Goal: Information Seeking & Learning: Check status

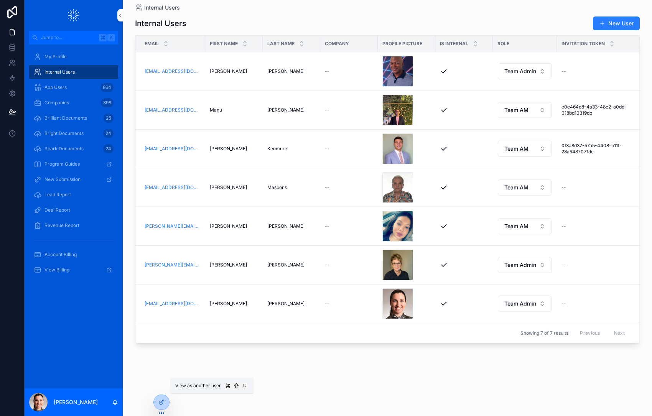
click at [0, 0] on icon at bounding box center [0, 0] width 0 height 0
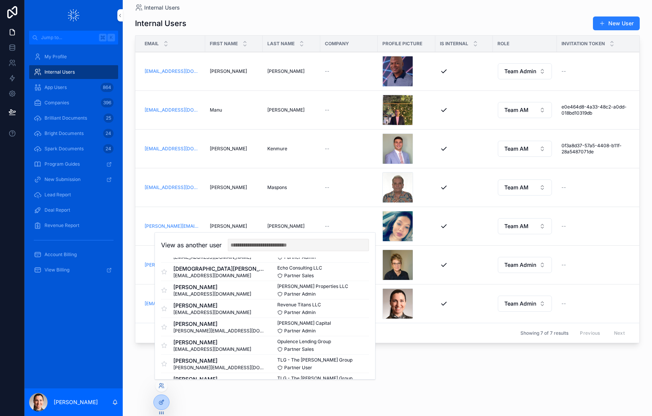
scroll to position [148, 0]
click at [0, 0] on button "Select" at bounding box center [0, 0] width 0 height 0
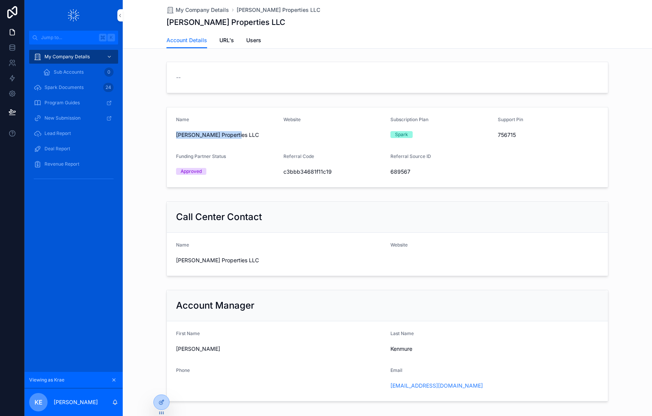
drag, startPoint x: 208, startPoint y: 135, endPoint x: 235, endPoint y: 136, distance: 27.6
click at [235, 136] on span "Ellisor Properties LLC" at bounding box center [226, 135] width 101 height 8
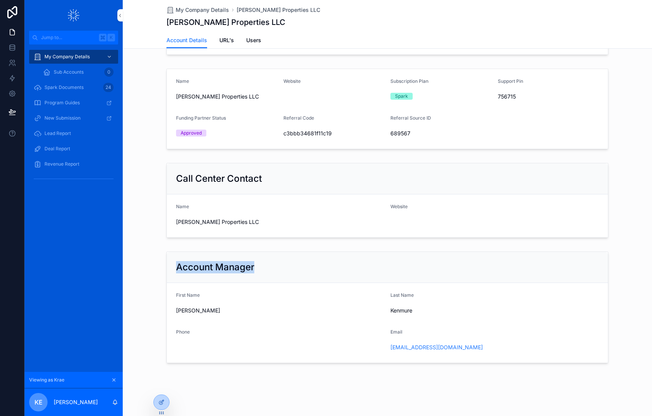
drag, startPoint x: 175, startPoint y: 269, endPoint x: 263, endPoint y: 268, distance: 87.9
click at [263, 268] on div "Account Manager" at bounding box center [387, 267] width 441 height 31
click at [225, 43] on span "URL's" at bounding box center [227, 40] width 15 height 8
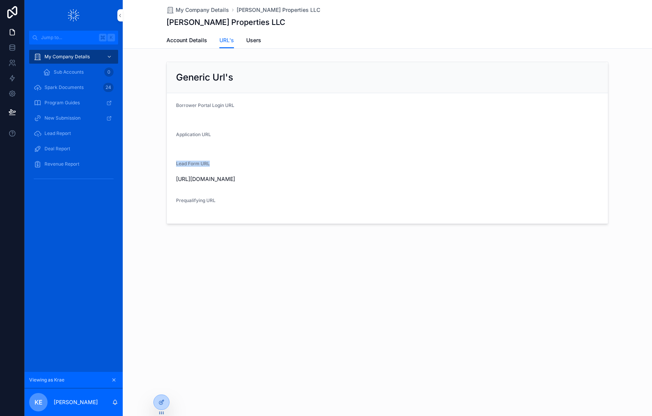
drag, startPoint x: 175, startPoint y: 163, endPoint x: 220, endPoint y: 162, distance: 44.5
click at [220, 162] on form "Borrower Portal Login URL Application URL Lead Form URL https://businessloansta…" at bounding box center [387, 158] width 441 height 130
drag, startPoint x: 338, startPoint y: 180, endPoint x: 176, endPoint y: 177, distance: 161.6
click at [176, 177] on div "https://businessloanstatus.com/leads/?refc=c3bbb34681f11c19" at bounding box center [387, 179] width 423 height 8
click at [253, 40] on span "Users" at bounding box center [253, 40] width 15 height 8
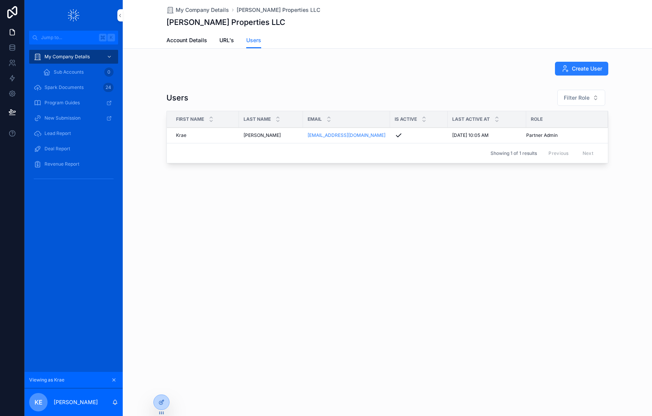
click at [75, 88] on span "Spark Documents" at bounding box center [64, 87] width 39 height 6
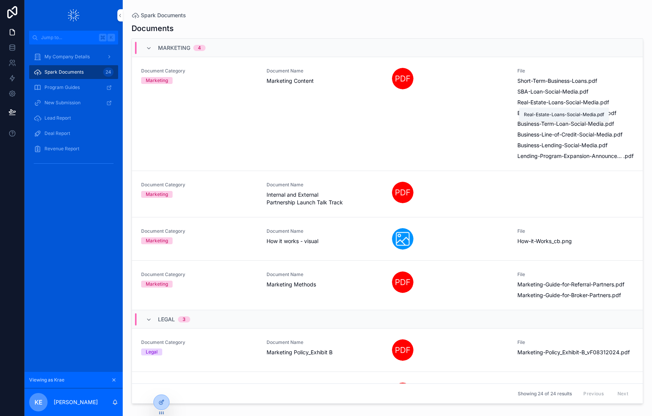
click at [545, 104] on span "Real-Estate-Loans-Social-Media" at bounding box center [558, 103] width 81 height 8
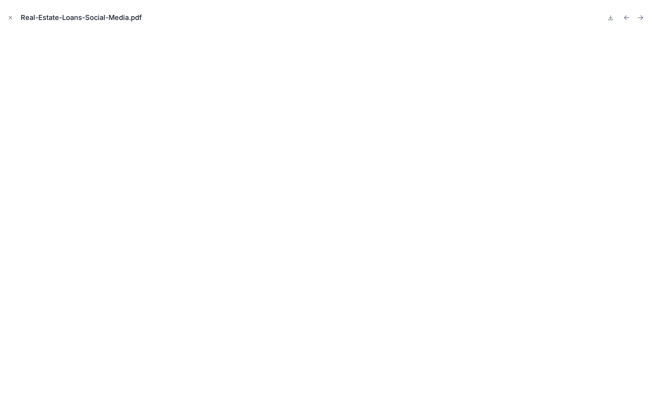
click at [8, 18] on icon "Close modal" at bounding box center [10, 17] width 5 height 5
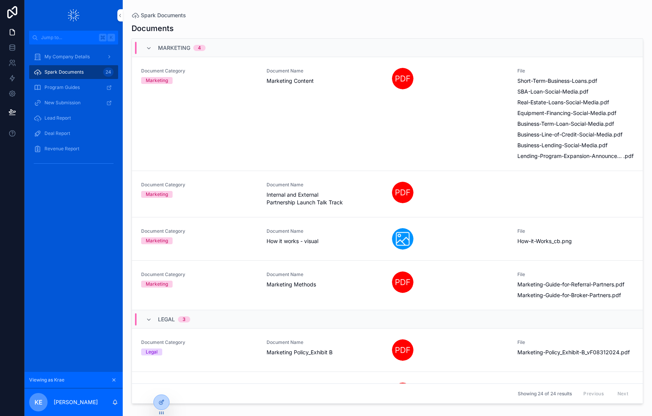
click at [578, 195] on div "Document Category Marketing Document Name Internal and External Partnership Lau…" at bounding box center [387, 194] width 493 height 25
click at [555, 195] on div "Document Category Marketing Document Name Internal and External Partnership Lau…" at bounding box center [387, 194] width 493 height 25
click at [546, 244] on span "How-it-Works_cb" at bounding box center [539, 242] width 43 height 8
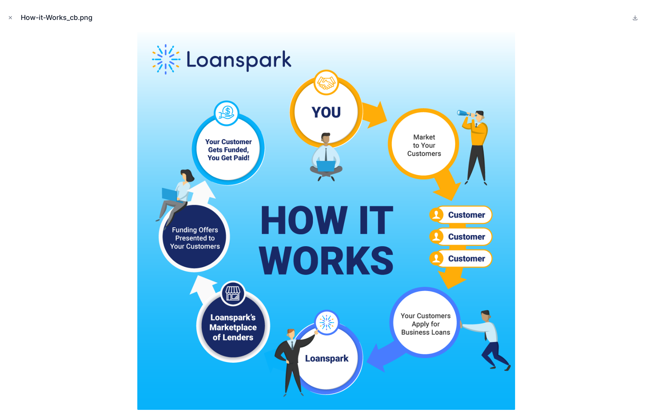
click at [13, 18] on icon "Close modal" at bounding box center [10, 17] width 5 height 5
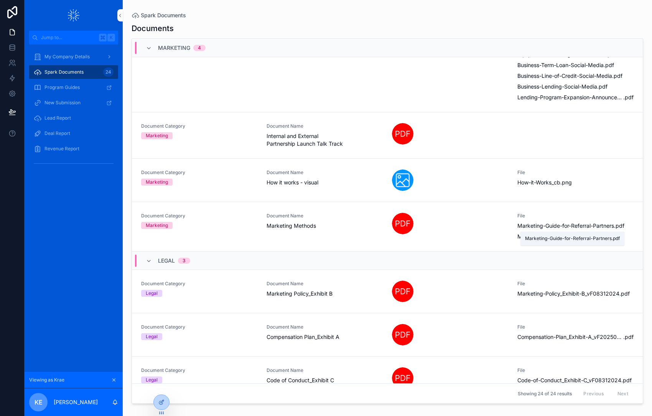
scroll to position [58, 0]
click at [568, 228] on span "Marketing-Guide-for-Referral-Partners" at bounding box center [566, 227] width 97 height 8
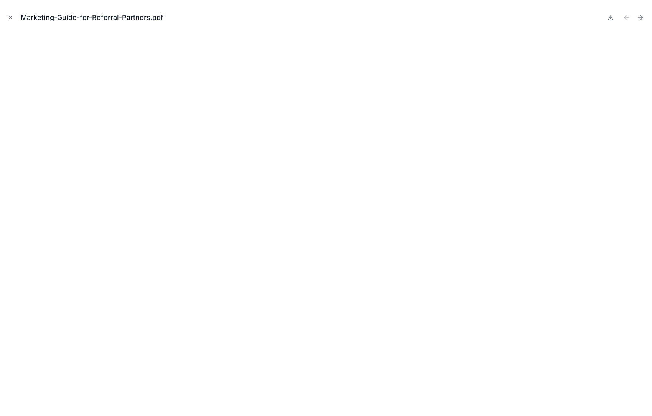
click at [10, 15] on icon "Close modal" at bounding box center [10, 17] width 5 height 5
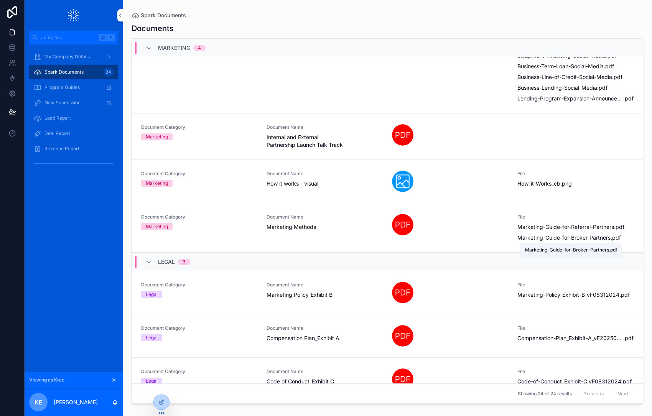
click at [564, 238] on span "Marketing-Guide-for-Broker-Partners" at bounding box center [564, 238] width 93 height 8
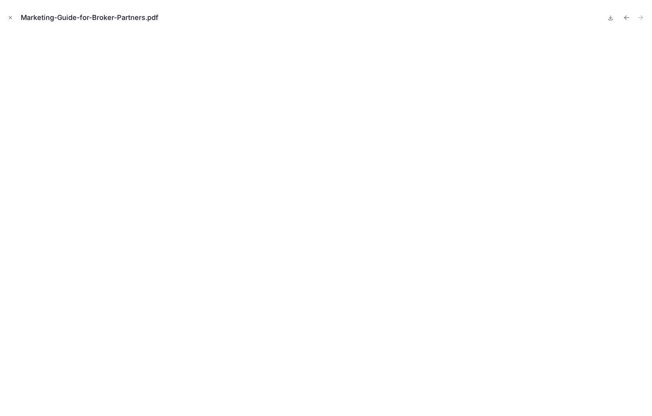
click at [7, 17] on button "Close modal" at bounding box center [10, 17] width 8 height 8
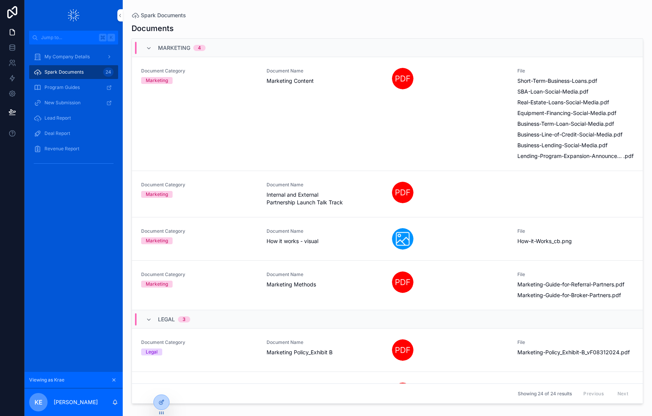
click at [151, 50] on icon "scrollable content" at bounding box center [149, 48] width 6 height 6
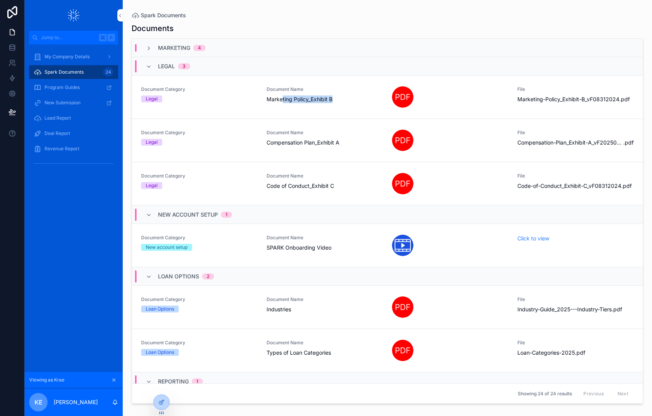
drag, startPoint x: 283, startPoint y: 100, endPoint x: 340, endPoint y: 98, distance: 56.4
click at [340, 98] on span "Marketing Policy_Exhibit B" at bounding box center [325, 100] width 116 height 8
drag, startPoint x: 323, startPoint y: 141, endPoint x: 352, endPoint y: 142, distance: 28.4
click at [352, 142] on span "Compensation Plan_Exhibit A" at bounding box center [325, 143] width 116 height 8
click at [527, 140] on span "Compensation-Plan_Exhibit-A_vF20250217" at bounding box center [571, 143] width 106 height 8
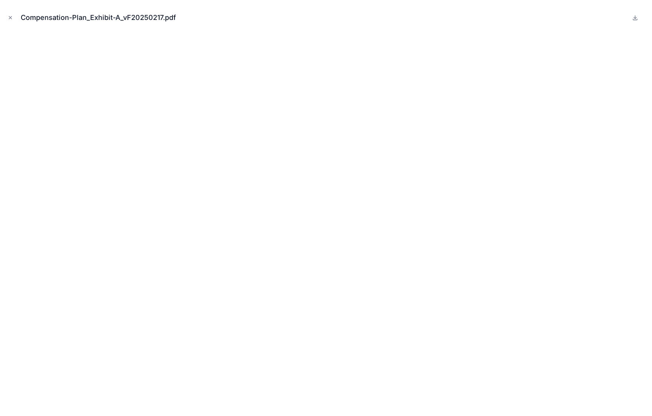
click at [10, 20] on icon "Close modal" at bounding box center [10, 17] width 5 height 5
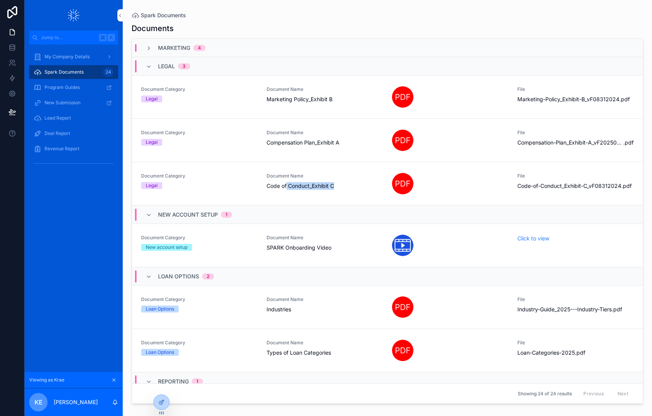
drag, startPoint x: 293, startPoint y: 188, endPoint x: 346, endPoint y: 187, distance: 53.4
click at [346, 187] on span "Code of Conduct_Exhibit C" at bounding box center [325, 186] width 116 height 8
click at [148, 67] on icon "scrollable content" at bounding box center [149, 67] width 6 height 6
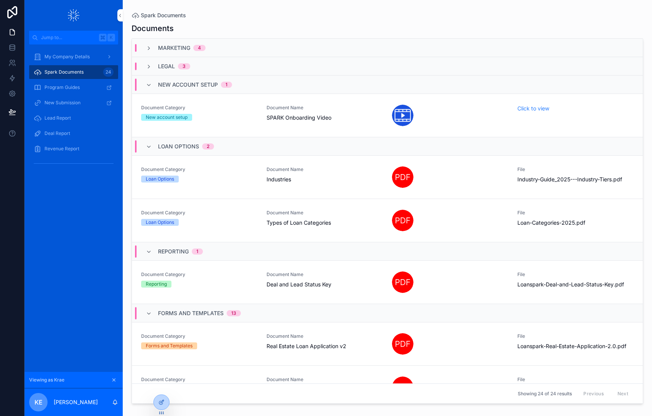
click at [151, 86] on icon "scrollable content" at bounding box center [149, 85] width 6 height 6
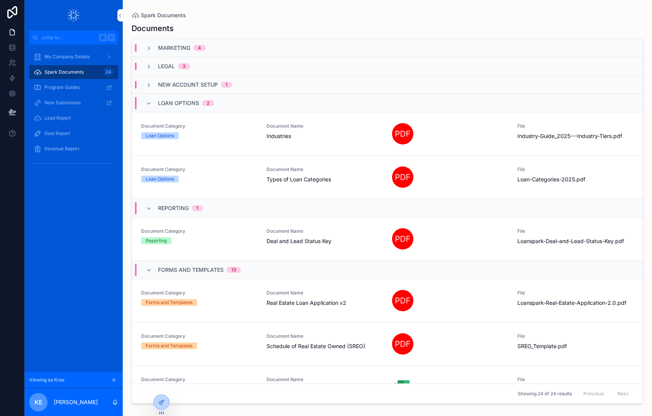
click at [151, 102] on icon "scrollable content" at bounding box center [149, 104] width 6 height 6
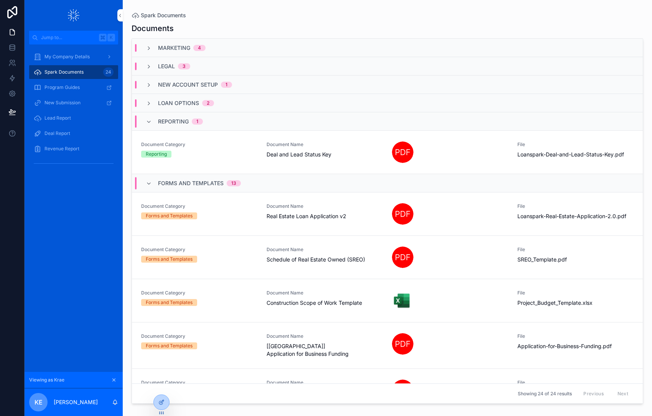
click at [150, 122] on icon "scrollable content" at bounding box center [149, 122] width 6 height 6
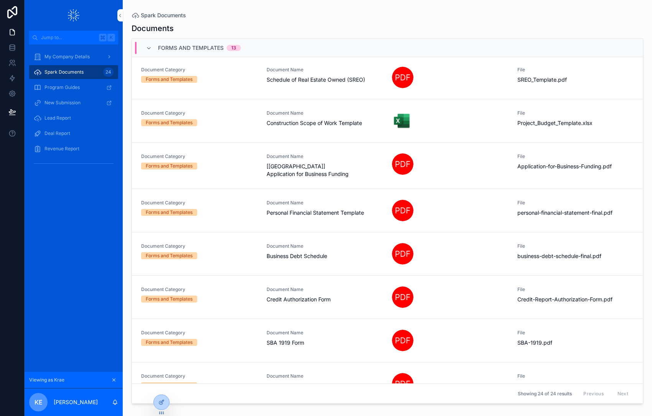
scroll to position [154, 0]
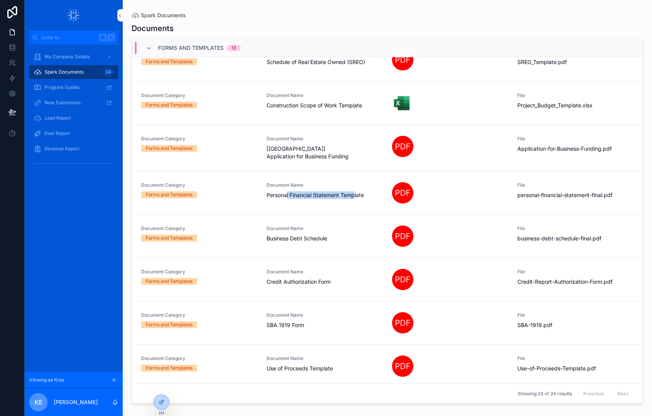
drag, startPoint x: 287, startPoint y: 193, endPoint x: 355, endPoint y: 194, distance: 67.9
click at [355, 194] on span "Personal Financial Statement Template" at bounding box center [325, 196] width 116 height 8
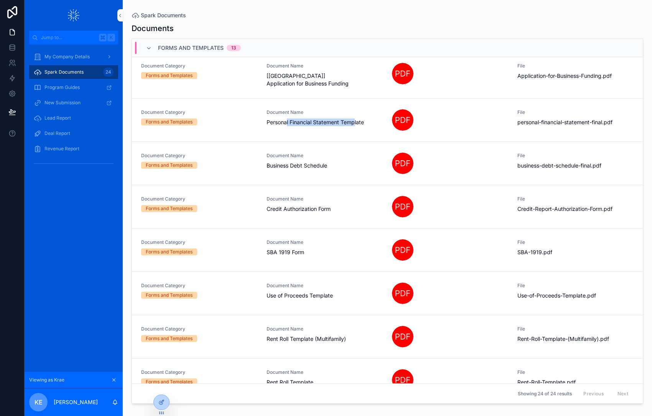
scroll to position [226, 0]
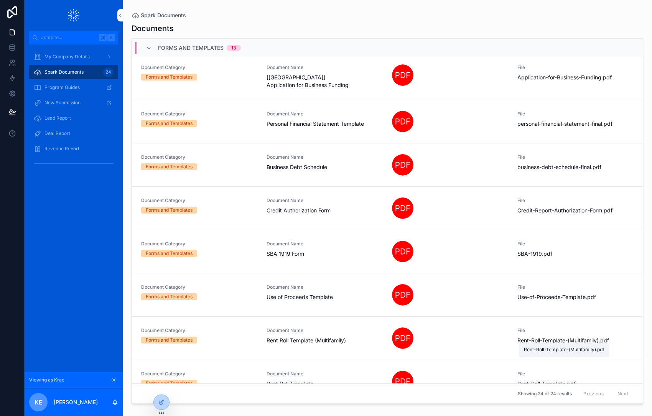
click at [559, 337] on span "Rent-Roll-Template-(Multifamily)" at bounding box center [558, 341] width 81 height 8
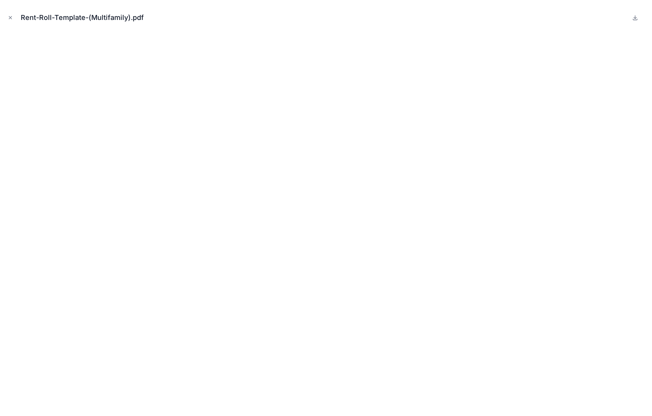
click at [12, 17] on icon "Close modal" at bounding box center [10, 17] width 5 height 5
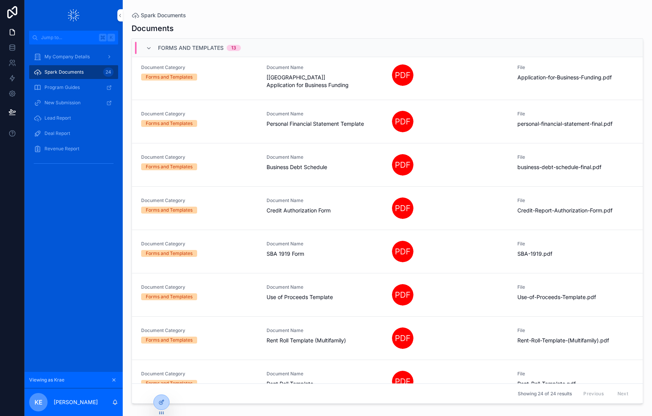
click at [147, 48] on icon "scrollable content" at bounding box center [149, 48] width 6 height 6
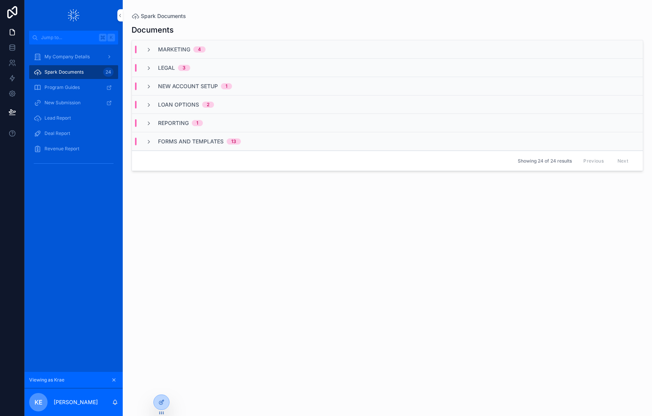
click at [59, 88] on span "Program Guides" at bounding box center [62, 87] width 35 height 6
click at [60, 103] on span "New Submission" at bounding box center [63, 103] width 36 height 6
click at [63, 117] on span "Lead Report" at bounding box center [58, 118] width 26 height 6
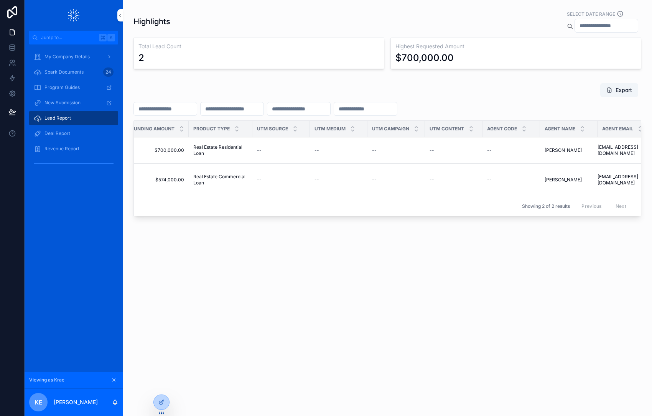
scroll to position [0, 1017]
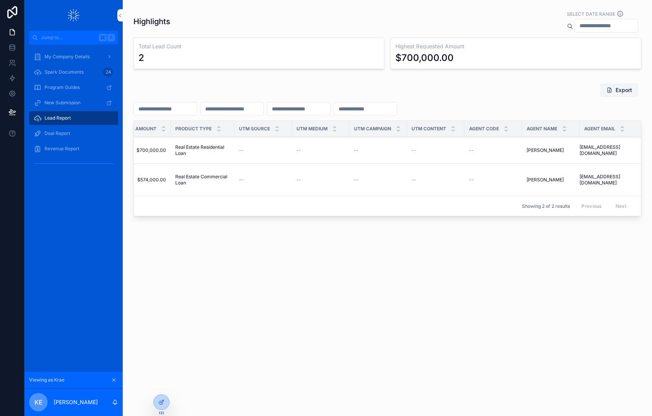
click at [47, 134] on span "Deal Report" at bounding box center [58, 133] width 26 height 6
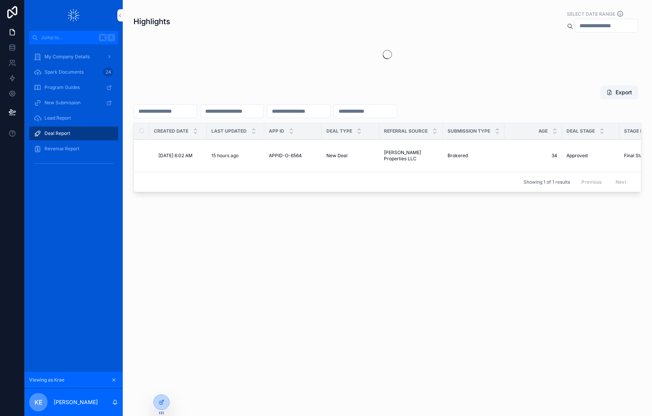
click at [60, 120] on span "Lead Report" at bounding box center [58, 118] width 26 height 6
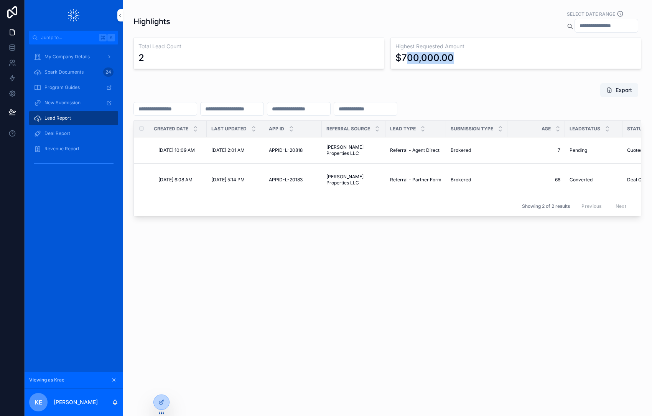
drag, startPoint x: 431, startPoint y: 57, endPoint x: 453, endPoint y: 57, distance: 22.6
click at [453, 57] on div "$700,000.00" at bounding box center [516, 58] width 241 height 12
drag, startPoint x: 152, startPoint y: 55, endPoint x: 134, endPoint y: 55, distance: 18.8
click at [134, 55] on div "Total Lead Count 2" at bounding box center [259, 53] width 251 height 31
click at [587, 26] on input "scrollable content" at bounding box center [606, 25] width 63 height 11
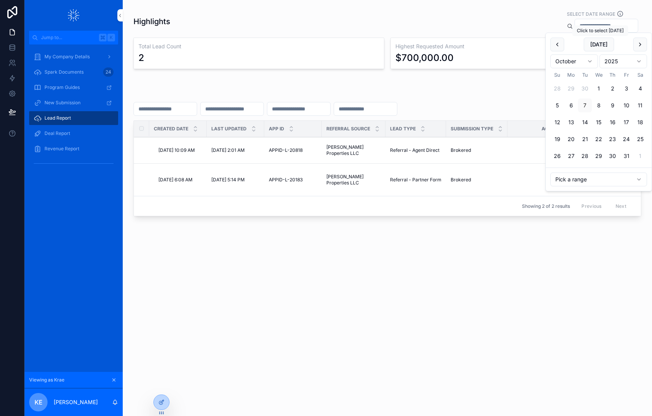
click at [589, 45] on button "Today" at bounding box center [599, 45] width 30 height 14
type input "**********"
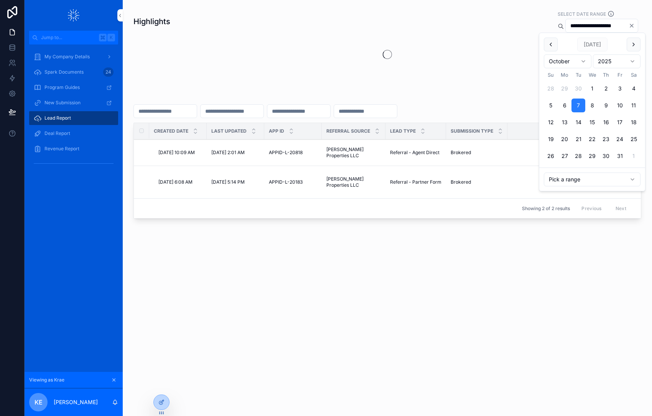
click at [580, 103] on button "7" at bounding box center [579, 106] width 14 height 14
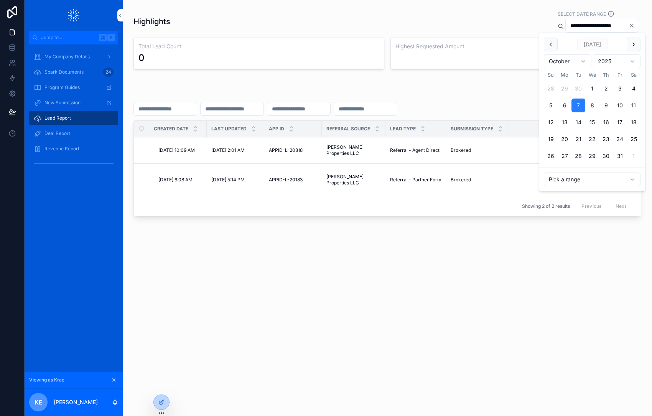
click at [568, 207] on div "**********" at bounding box center [388, 136] width 530 height 272
click at [591, 25] on input "**********" at bounding box center [597, 25] width 63 height 11
click at [455, 20] on div "**********" at bounding box center [388, 21] width 508 height 23
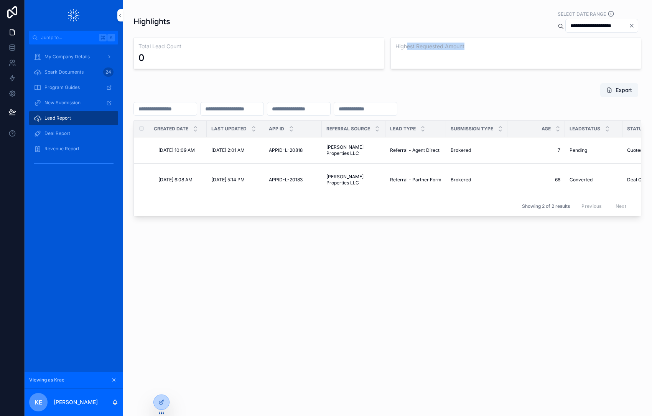
drag, startPoint x: 407, startPoint y: 45, endPoint x: 467, endPoint y: 46, distance: 59.9
click at [467, 46] on h3 "Highest Requested Amount" at bounding box center [516, 47] width 241 height 8
drag, startPoint x: 169, startPoint y: 47, endPoint x: 144, endPoint y: 45, distance: 25.0
click at [144, 45] on h3 "Total Lead Count" at bounding box center [259, 47] width 241 height 8
click at [579, 22] on input "**********" at bounding box center [597, 25] width 63 height 11
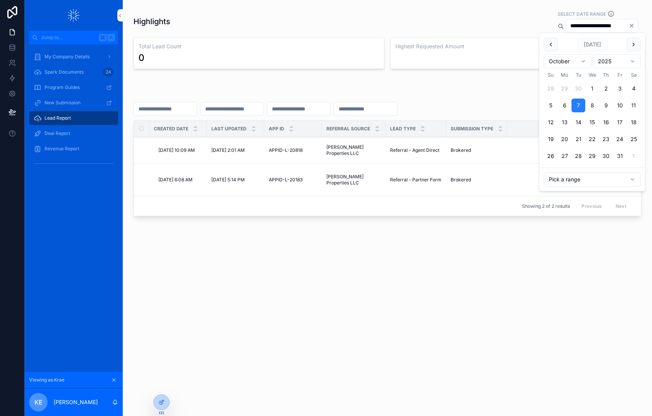
click at [494, 12] on div "**********" at bounding box center [388, 21] width 508 height 23
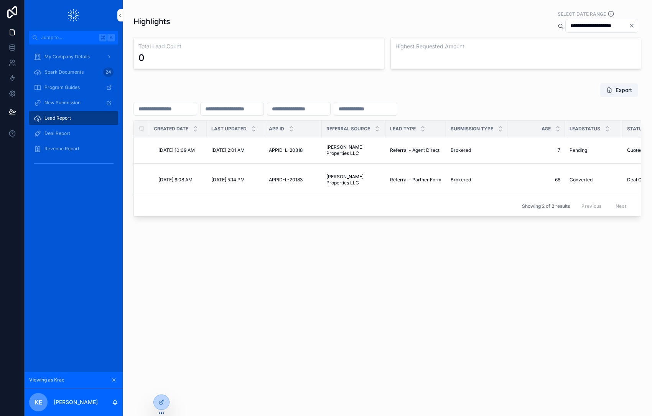
click at [57, 133] on span "Deal Report" at bounding box center [58, 133] width 26 height 6
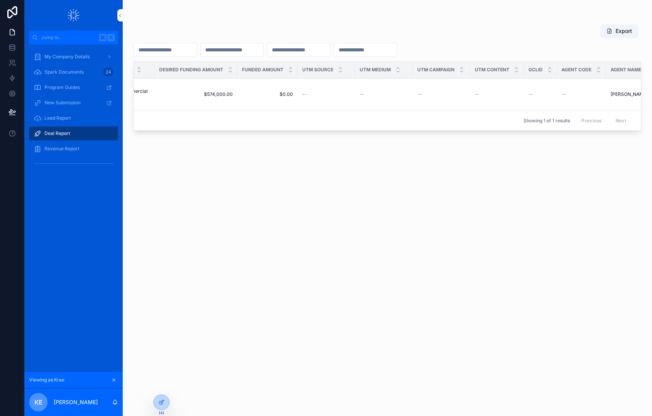
scroll to position [0, 1151]
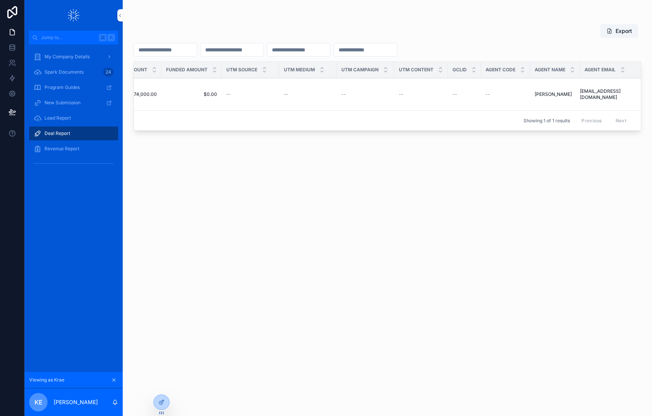
click at [71, 151] on span "Revenue Report" at bounding box center [62, 149] width 35 height 6
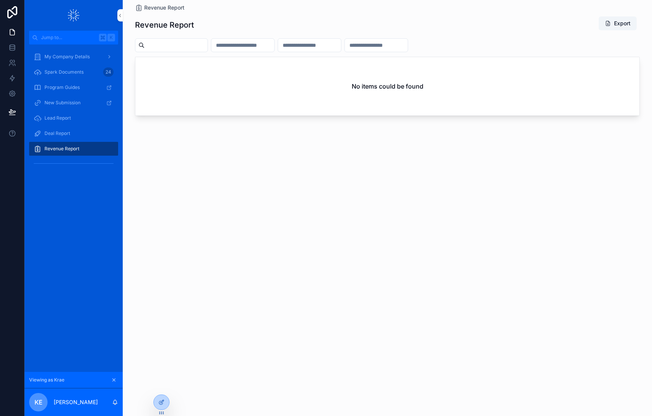
click at [53, 132] on span "Deal Report" at bounding box center [58, 133] width 26 height 6
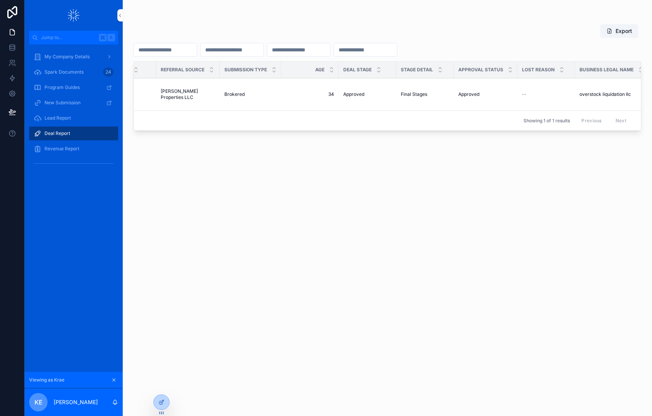
scroll to position [0, 271]
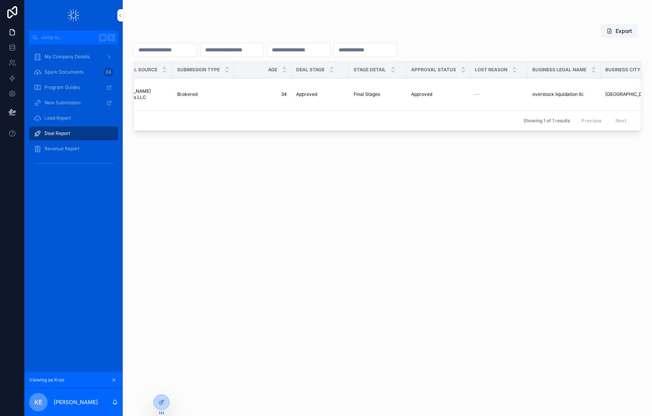
click at [113, 381] on icon "scrollable content" at bounding box center [114, 380] width 3 height 3
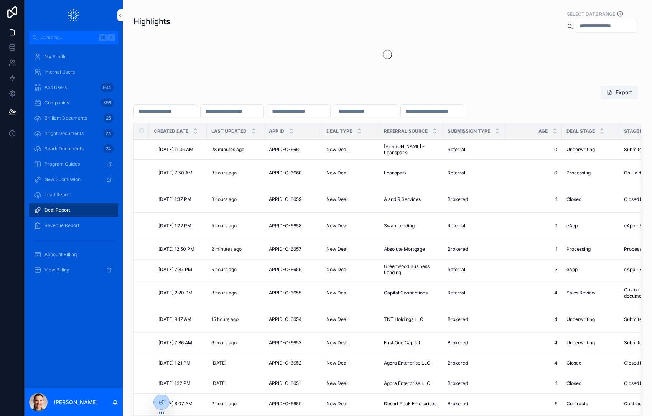
click at [0, 0] on icon at bounding box center [0, 0] width 0 height 0
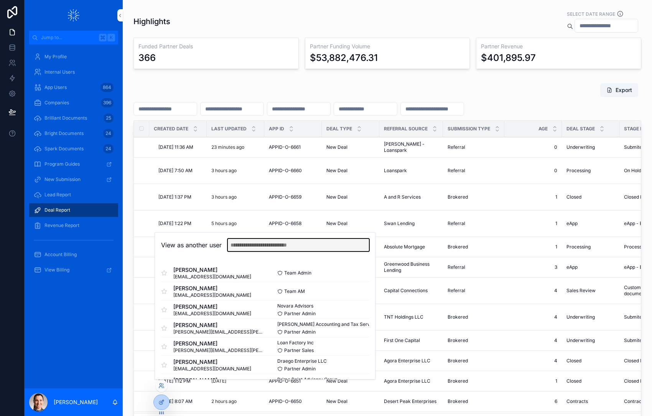
click at [270, 244] on input "text" at bounding box center [298, 245] width 141 height 12
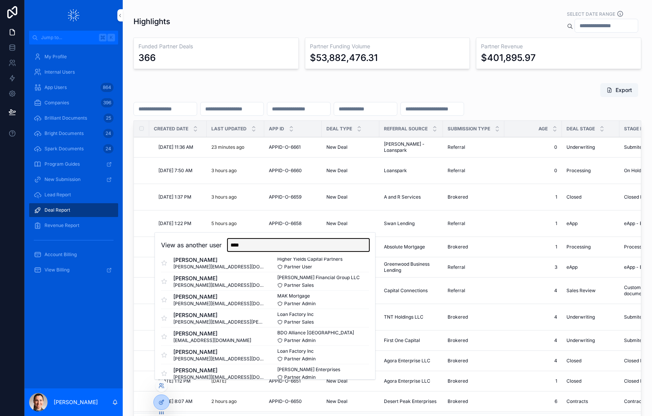
scroll to position [241, 0]
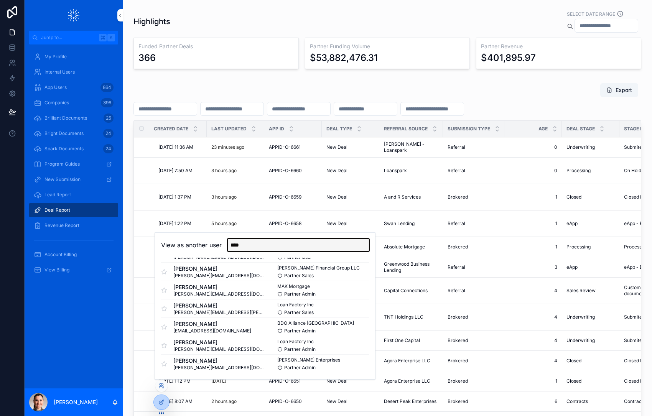
type input "****"
click at [0, 0] on button "Select" at bounding box center [0, 0] width 0 height 0
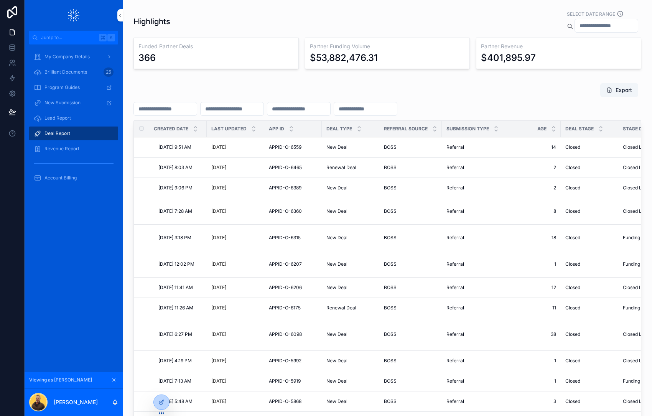
scroll to position [0, 0]
click at [52, 73] on span "Brilliant Documents" at bounding box center [66, 72] width 43 height 6
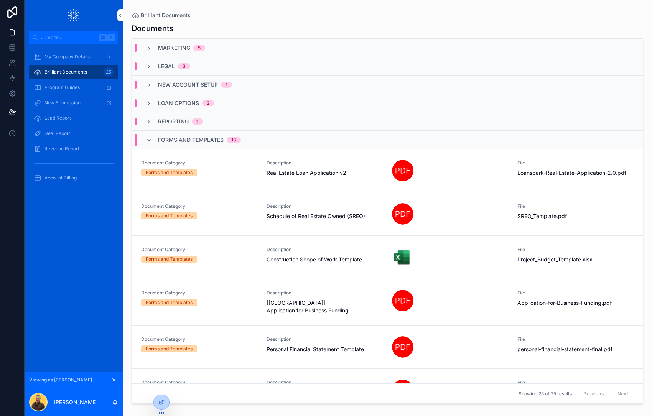
click at [148, 50] on icon "scrollable content" at bounding box center [149, 48] width 6 height 6
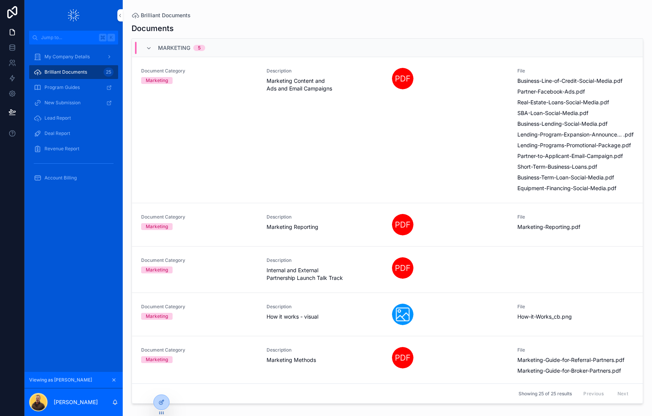
click at [146, 48] on icon "scrollable content" at bounding box center [149, 48] width 6 height 6
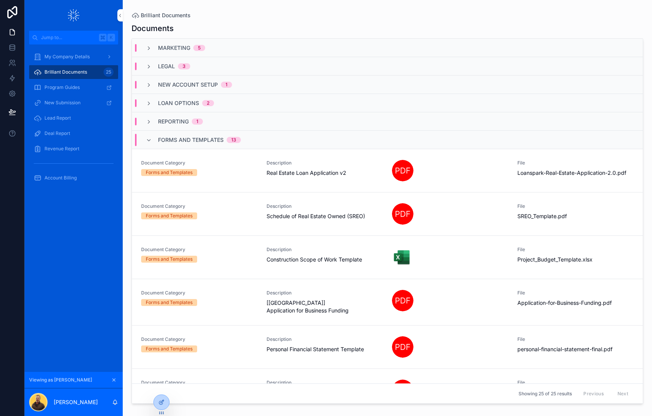
click at [60, 146] on span "Revenue Report" at bounding box center [62, 149] width 35 height 6
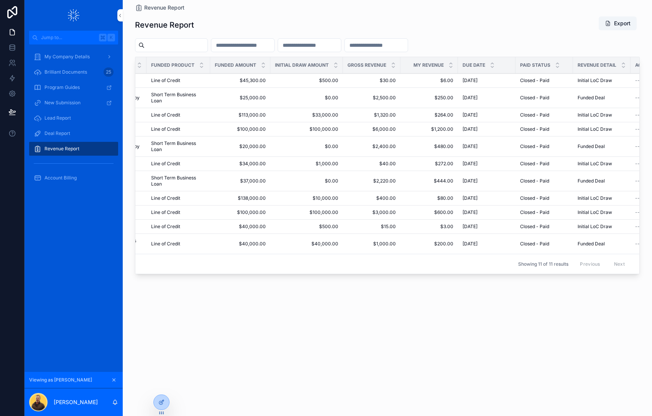
scroll to position [0, 662]
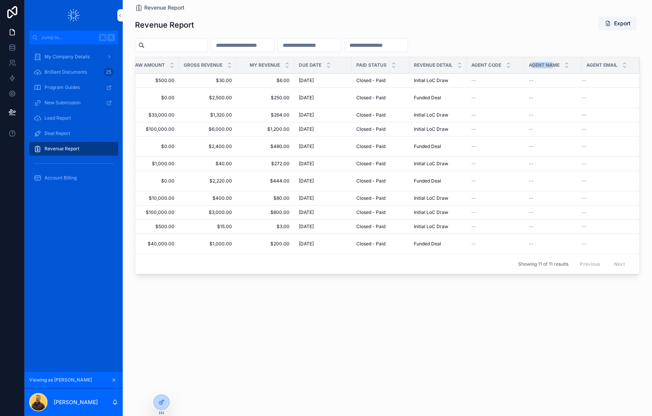
drag, startPoint x: 532, startPoint y: 64, endPoint x: 554, endPoint y: 64, distance: 22.3
click at [554, 64] on span "Agent Name" at bounding box center [544, 65] width 31 height 6
click at [117, 381] on button "scrollable content" at bounding box center [114, 380] width 8 height 8
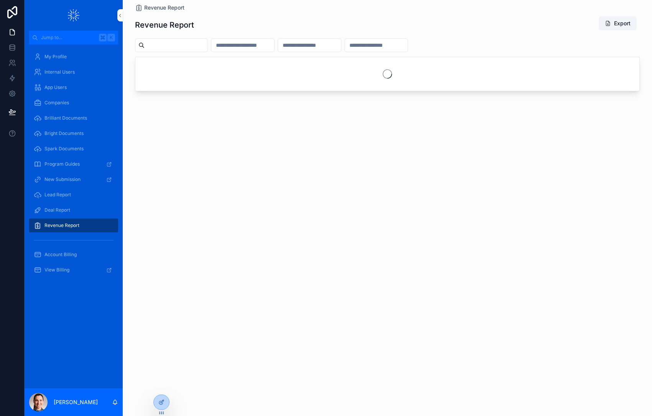
drag, startPoint x: 0, startPoint y: 0, endPoint x: 163, endPoint y: 388, distance: 420.4
click at [0, 0] on icon at bounding box center [0, 0] width 0 height 0
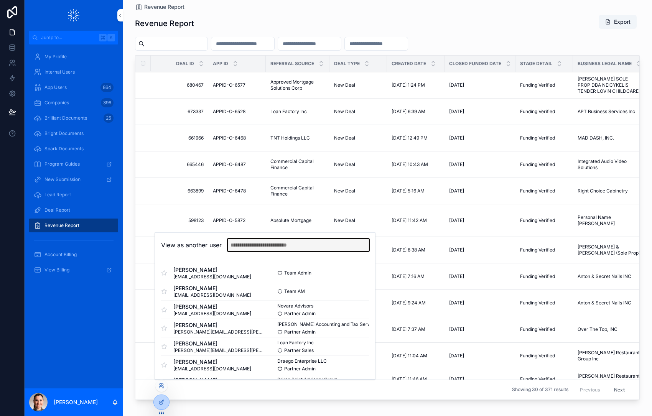
click at [255, 243] on input "text" at bounding box center [298, 245] width 141 height 12
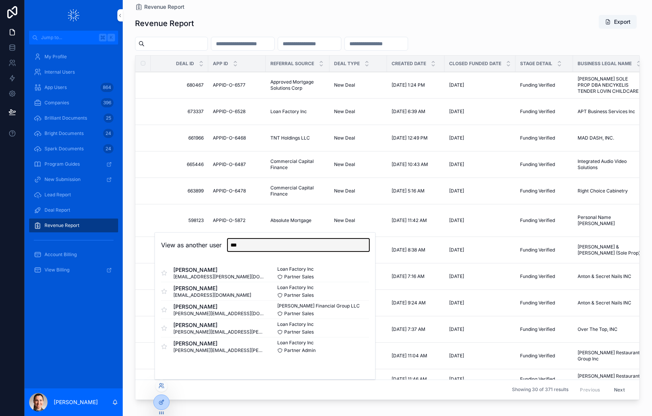
type input "***"
click at [0, 0] on button "Select" at bounding box center [0, 0] width 0 height 0
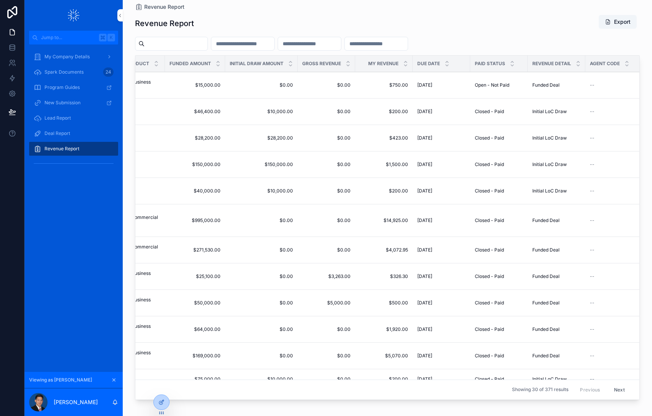
scroll to position [0, 670]
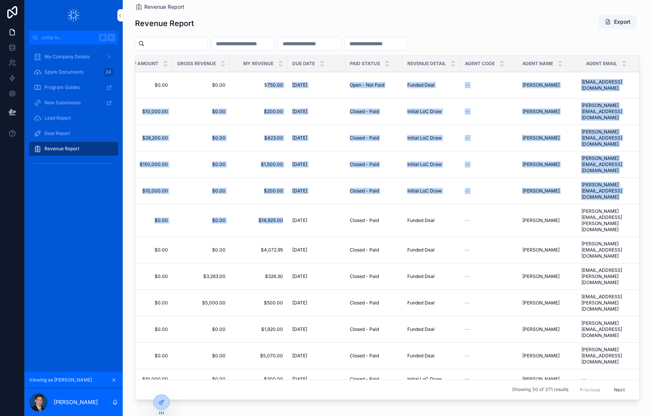
drag, startPoint x: 267, startPoint y: 89, endPoint x: 267, endPoint y: 203, distance: 113.6
click at [267, 205] on td "$14,925.00 $14,925.00" at bounding box center [259, 221] width 58 height 33
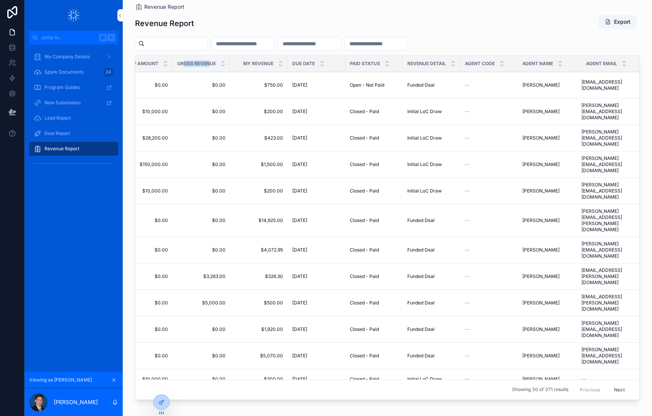
drag, startPoint x: 183, startPoint y: 64, endPoint x: 209, endPoint y: 65, distance: 25.7
click at [209, 65] on span "Gross Revenue" at bounding box center [196, 64] width 39 height 6
drag, startPoint x: 211, startPoint y: 88, endPoint x: 227, endPoint y: 88, distance: 16.5
click at [227, 88] on td "$0.00 $0.00" at bounding box center [202, 85] width 58 height 26
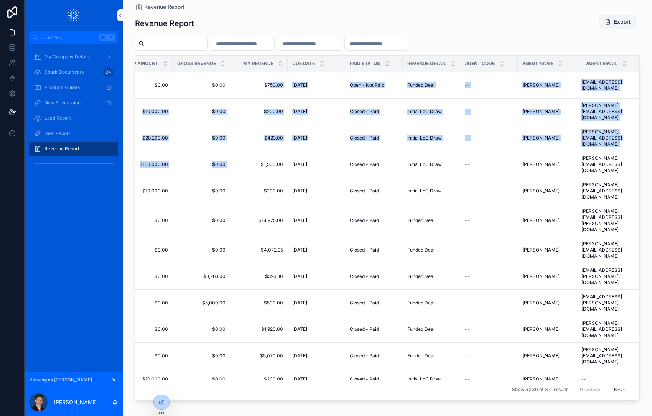
drag, startPoint x: 271, startPoint y: 87, endPoint x: 271, endPoint y: 152, distance: 64.5
click at [271, 152] on td "$1,500.00 $1,500.00" at bounding box center [259, 165] width 58 height 26
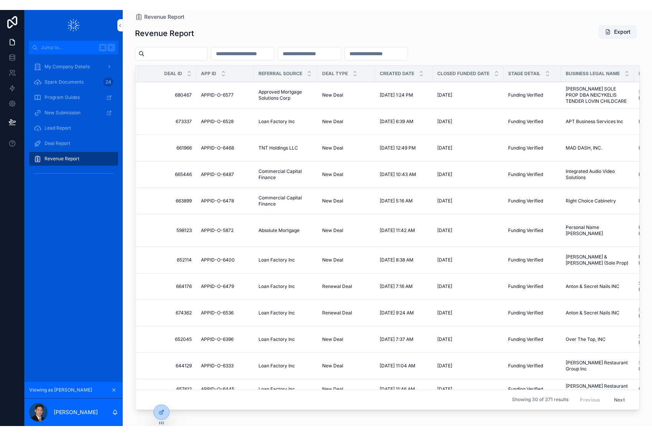
scroll to position [0, 0]
